Goal: Transaction & Acquisition: Download file/media

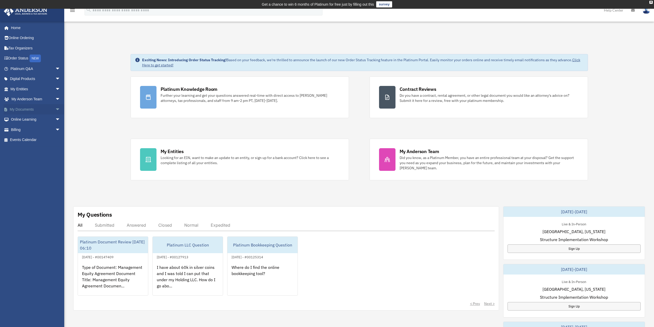
click at [26, 105] on link "My Documents arrow_drop_down" at bounding box center [36, 109] width 65 height 10
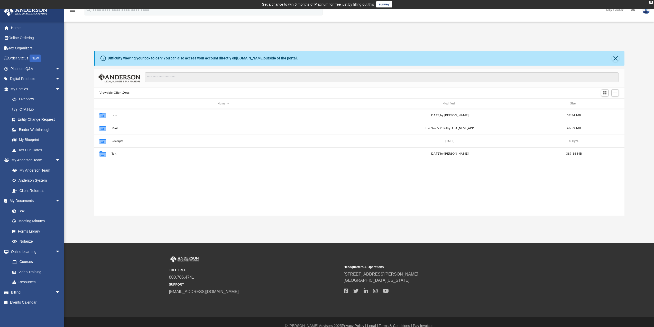
scroll to position [113, 527]
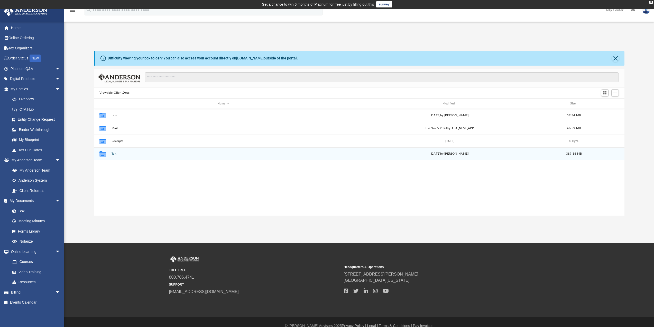
click at [112, 152] on button "Tax" at bounding box center [223, 153] width 224 height 3
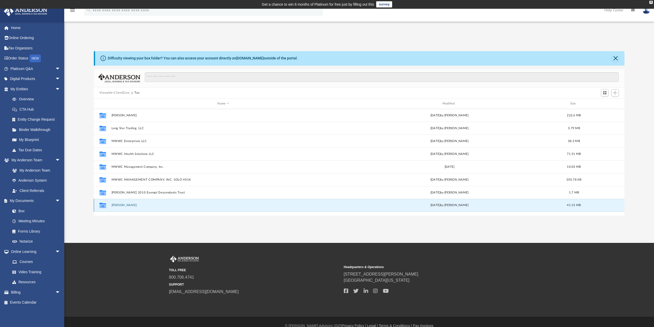
click at [121, 204] on button "Sandra Wilson" at bounding box center [223, 205] width 224 height 3
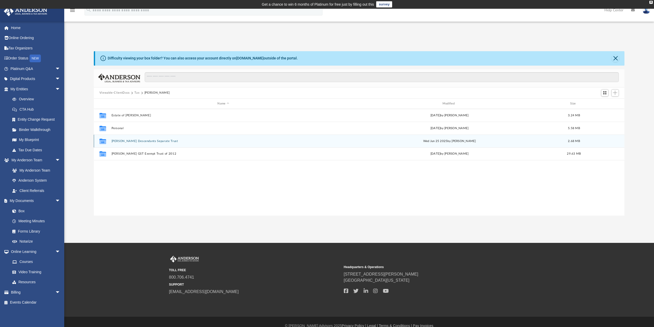
click at [125, 141] on button "Sandra H Wilson Descendants Separate Trust" at bounding box center [223, 140] width 224 height 3
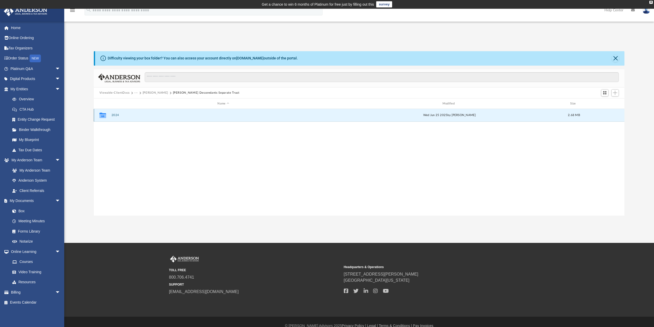
click at [116, 115] on button "2024" at bounding box center [223, 115] width 224 height 3
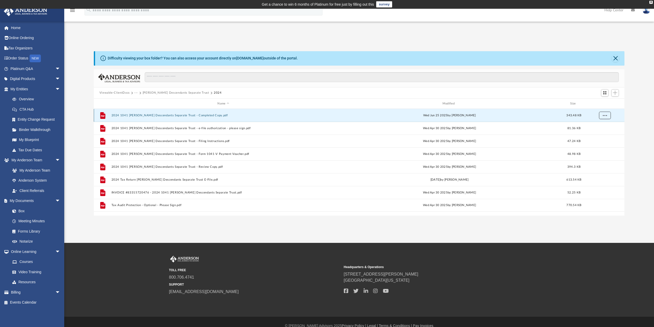
click at [607, 114] on span "More options" at bounding box center [605, 115] width 4 height 3
click at [598, 135] on li "Download" at bounding box center [600, 133] width 15 height 5
click at [146, 93] on button "Sandra H Wilson Descendants Separate Trust" at bounding box center [176, 92] width 67 height 5
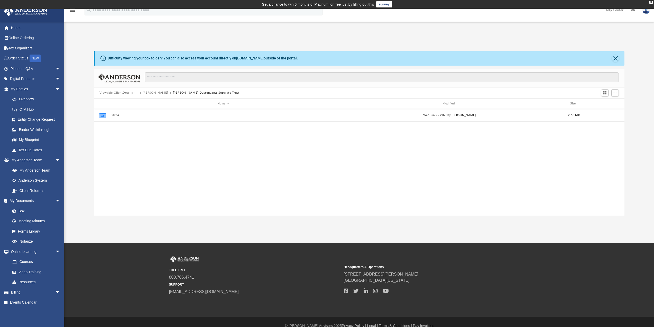
click at [153, 93] on button "Sandra Wilson" at bounding box center [155, 92] width 25 height 5
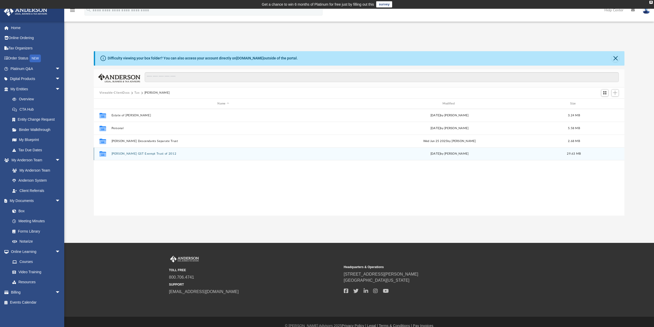
click at [125, 154] on button "Sandra Wilson GST Exempt Trust of 2012" at bounding box center [223, 153] width 224 height 3
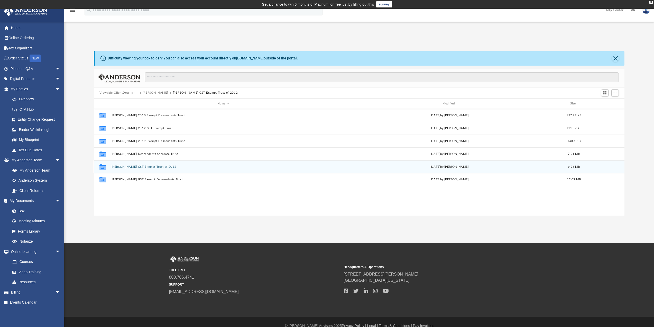
click at [116, 167] on button "Sandra H Wilson GST Exempt Trust of 2012" at bounding box center [223, 166] width 224 height 3
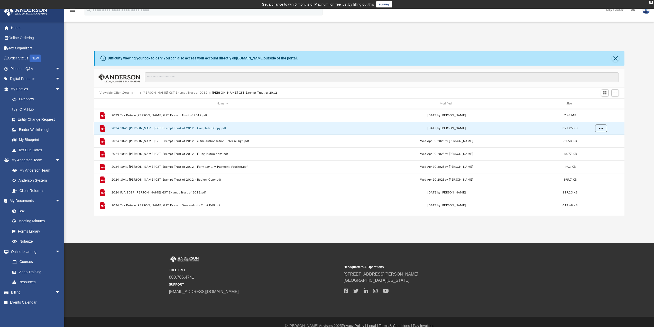
click at [601, 127] on span "More options" at bounding box center [601, 128] width 4 height 3
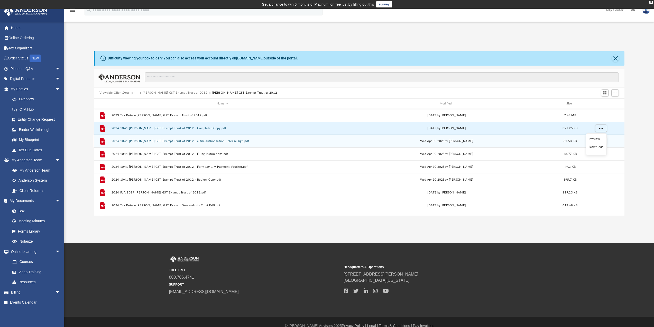
click at [593, 147] on li "Download" at bounding box center [596, 146] width 15 height 5
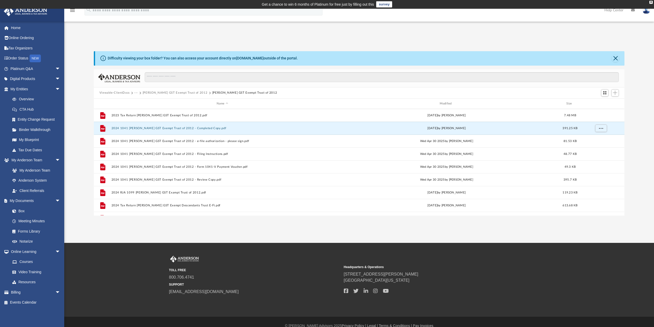
click at [115, 93] on button "Viewable-ClientDocs" at bounding box center [114, 92] width 30 height 5
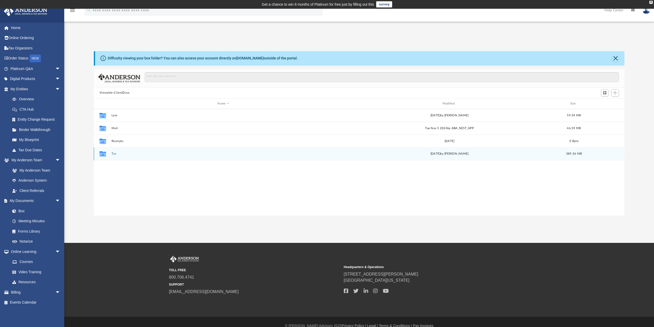
click at [114, 155] on button "Tax" at bounding box center [223, 153] width 224 height 3
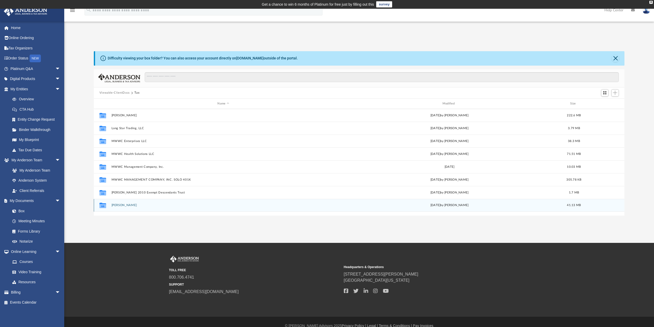
click at [121, 204] on button "Sandra Wilson" at bounding box center [223, 205] width 224 height 3
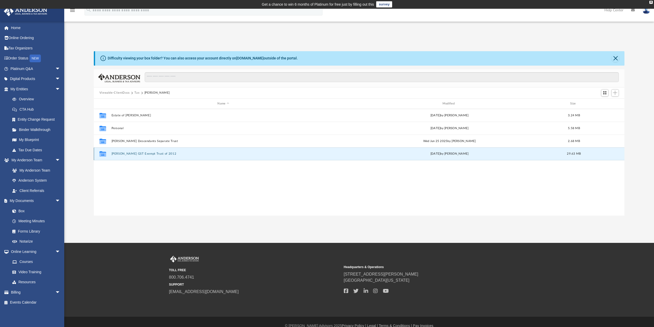
click at [140, 153] on button "Sandra Wilson GST Exempt Trust of 2012" at bounding box center [223, 153] width 224 height 3
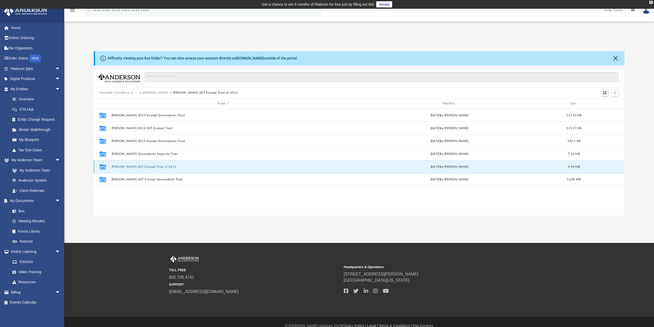
click at [132, 167] on button "Sandra H Wilson GST Exempt Trust of 2012" at bounding box center [223, 166] width 224 height 3
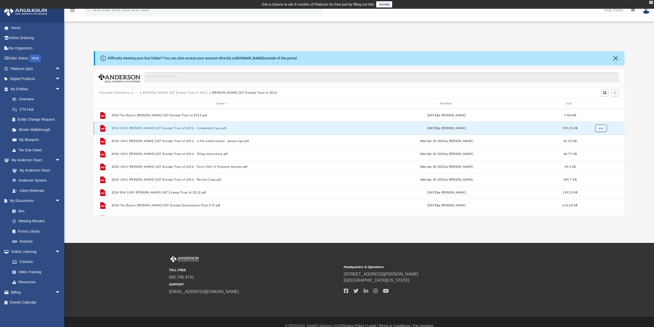
click at [601, 127] on span "More options" at bounding box center [601, 128] width 4 height 3
click at [595, 147] on li "Download" at bounding box center [596, 146] width 15 height 5
